Goal: Task Accomplishment & Management: Use online tool/utility

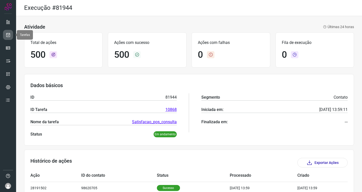
click at [9, 32] on link at bounding box center [8, 35] width 10 height 10
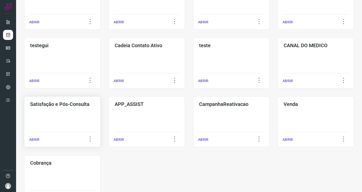
scroll to position [146, 0]
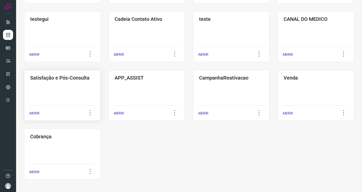
click at [109, 92] on div "Satisfação e Pós-Consulta ABRIR" at bounding box center [147, 95] width 76 height 51
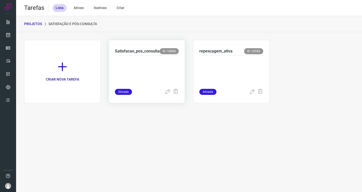
click at [139, 67] on p at bounding box center [147, 71] width 64 height 25
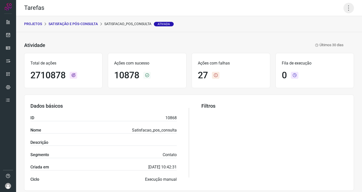
click at [345, 9] on icon at bounding box center [348, 8] width 11 height 11
click at [318, 33] on li "Executar" at bounding box center [327, 33] width 46 height 8
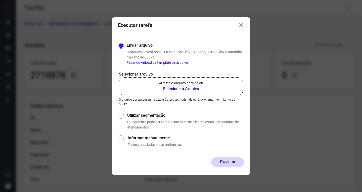
click at [185, 81] on p "Arraste o arquivo para cá ou" at bounding box center [181, 83] width 44 height 5
click at [0, 0] on input "Arraste o arquivo para cá ou Selecione o Arquivo" at bounding box center [0, 0] width 0 height 0
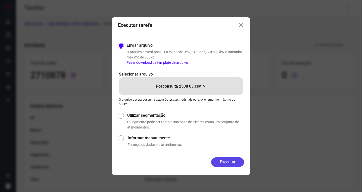
click at [223, 163] on button "Executar" at bounding box center [227, 163] width 33 height 10
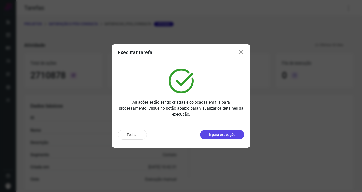
click at [228, 138] on button "Ir para execução" at bounding box center [222, 135] width 44 height 10
